Goal: Task Accomplishment & Management: Use online tool/utility

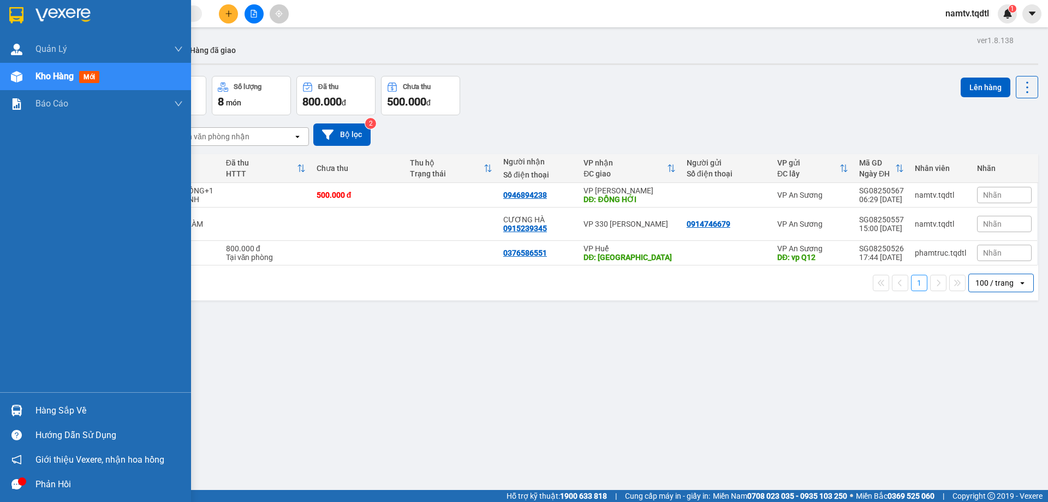
click at [41, 76] on span "Kho hàng" at bounding box center [54, 76] width 38 height 10
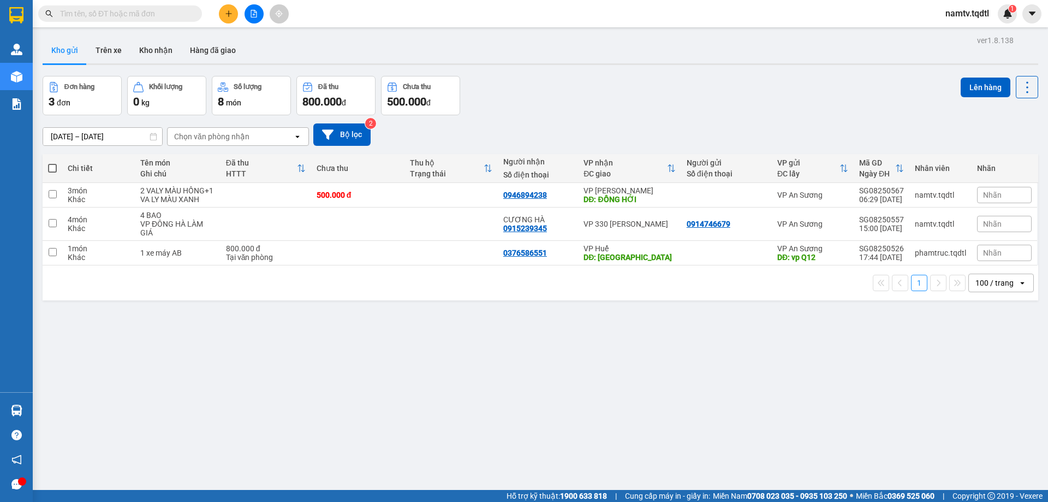
click at [986, 288] on div "100 / trang" at bounding box center [994, 282] width 38 height 11
click at [978, 329] on span "10 / trang" at bounding box center [986, 334] width 35 height 11
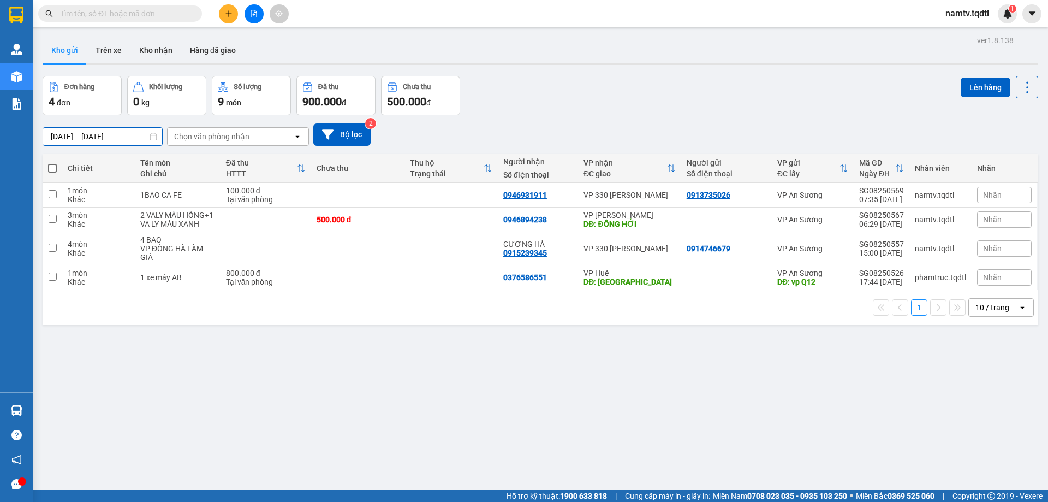
click at [141, 134] on input "[DATE] – [DATE]" at bounding box center [102, 136] width 119 height 17
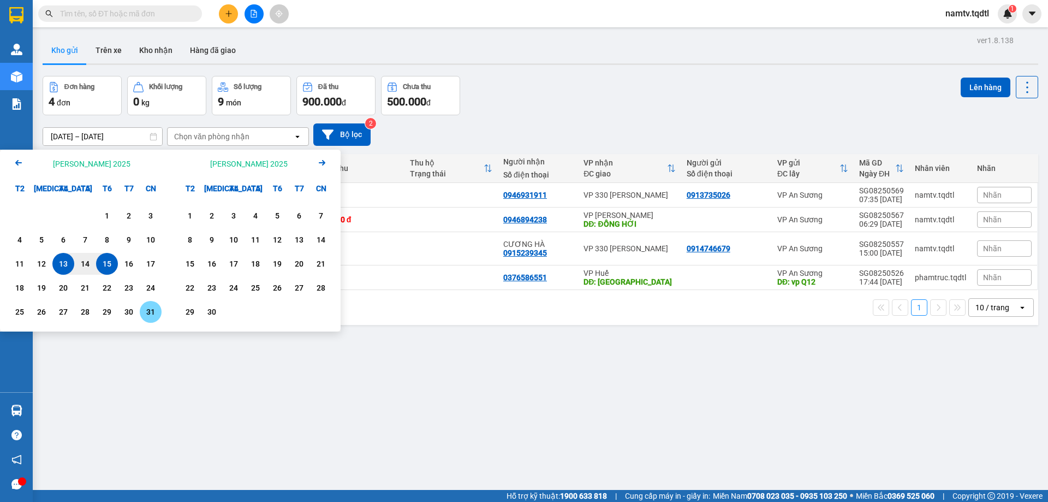
click at [152, 312] on div "31" at bounding box center [150, 311] width 15 height 13
click at [150, 311] on div "31" at bounding box center [150, 311] width 15 height 13
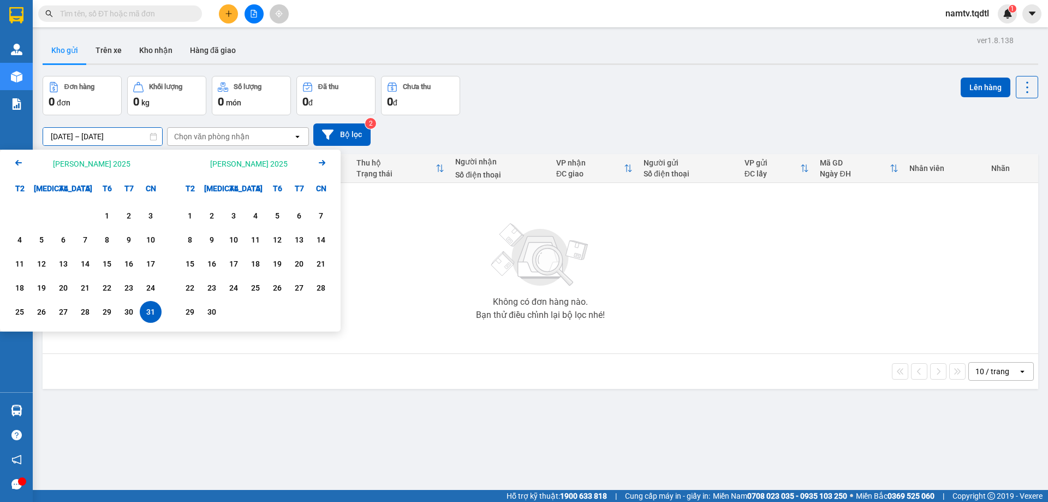
click at [91, 136] on input "[DATE] – [DATE]" at bounding box center [102, 136] width 119 height 17
click at [65, 265] on div "13" at bounding box center [63, 263] width 15 height 13
click at [137, 135] on input "[DATE] – / /" at bounding box center [102, 136] width 119 height 17
click at [162, 171] on div "Arrow Left [PERSON_NAME] 2025" at bounding box center [85, 164] width 170 height 28
click at [188, 382] on div "10 / trang open" at bounding box center [541, 371] width 996 height 35
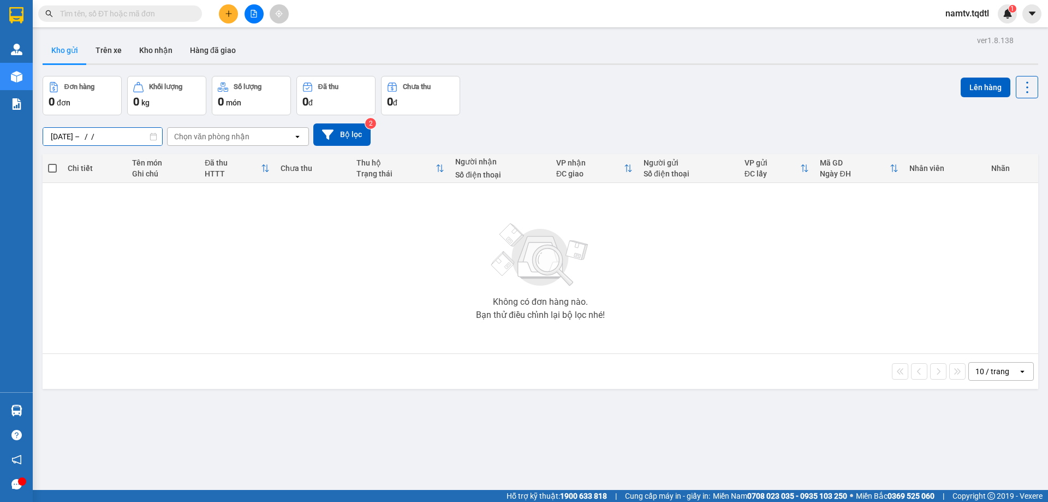
click at [144, 138] on input "[DATE] – / /" at bounding box center [102, 136] width 119 height 17
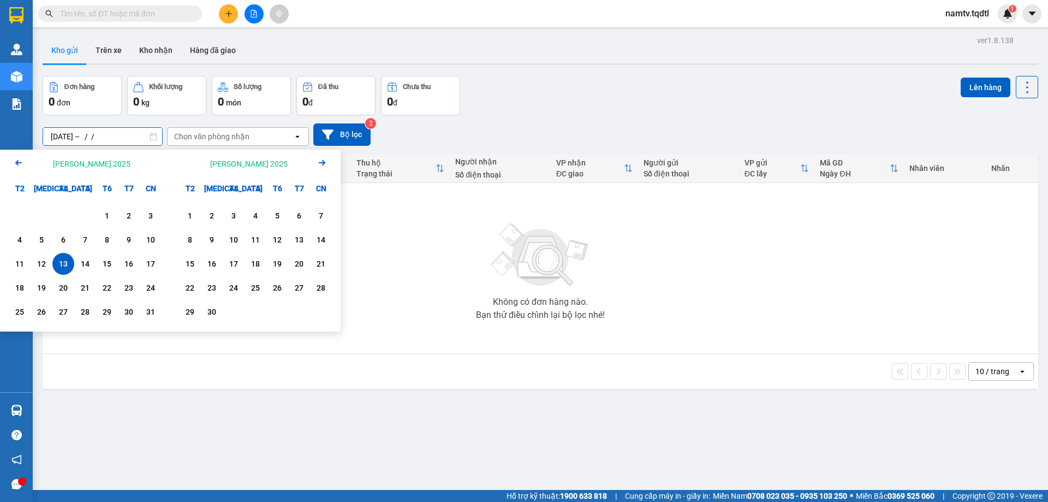
click at [126, 138] on input "[DATE] – / /" at bounding box center [102, 136] width 119 height 17
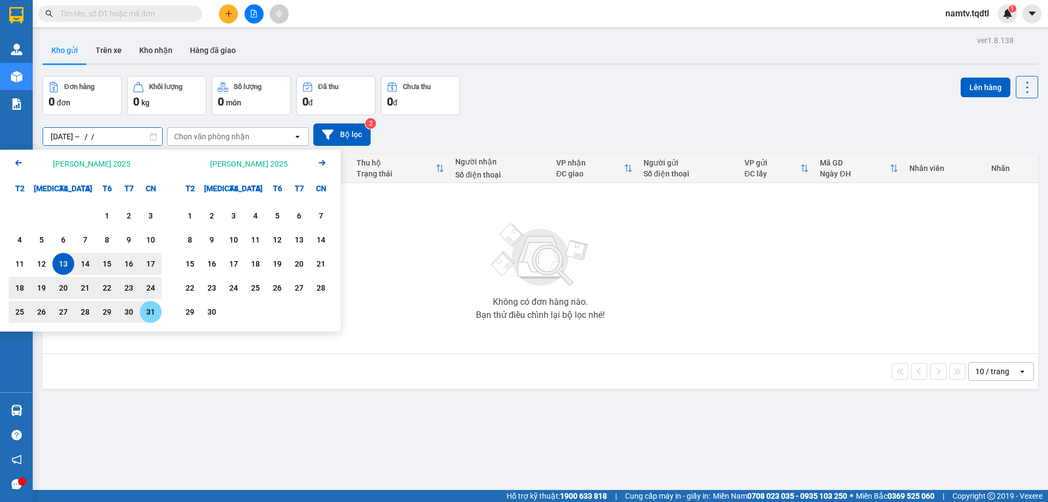
click at [149, 310] on div "31" at bounding box center [150, 311] width 15 height 13
type input "[DATE] – [DATE]"
